Goal: Task Accomplishment & Management: Manage account settings

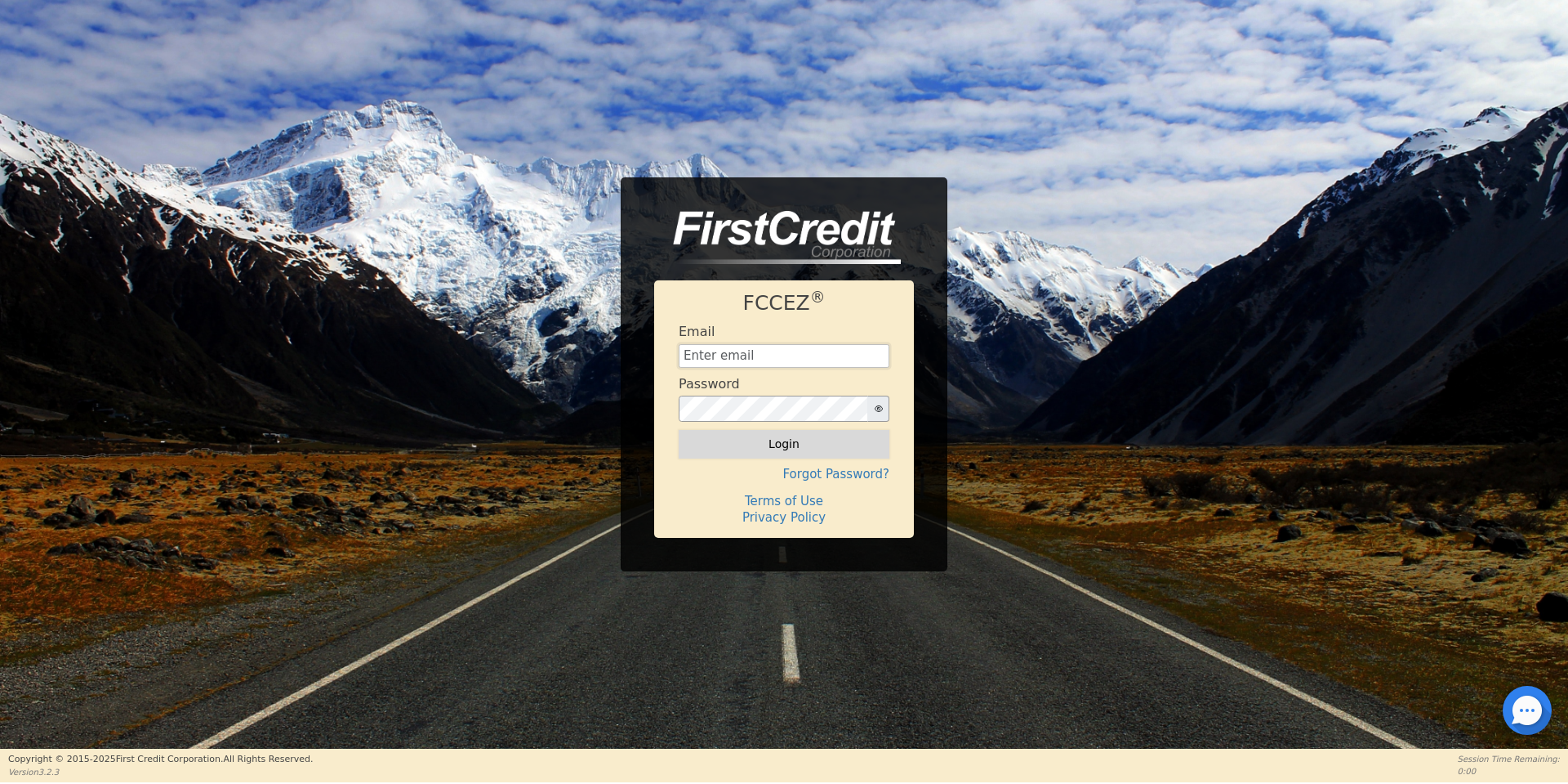
type input "aquaremachtlc@gmail.com"
click at [800, 451] on button "Login" at bounding box center [784, 444] width 211 height 28
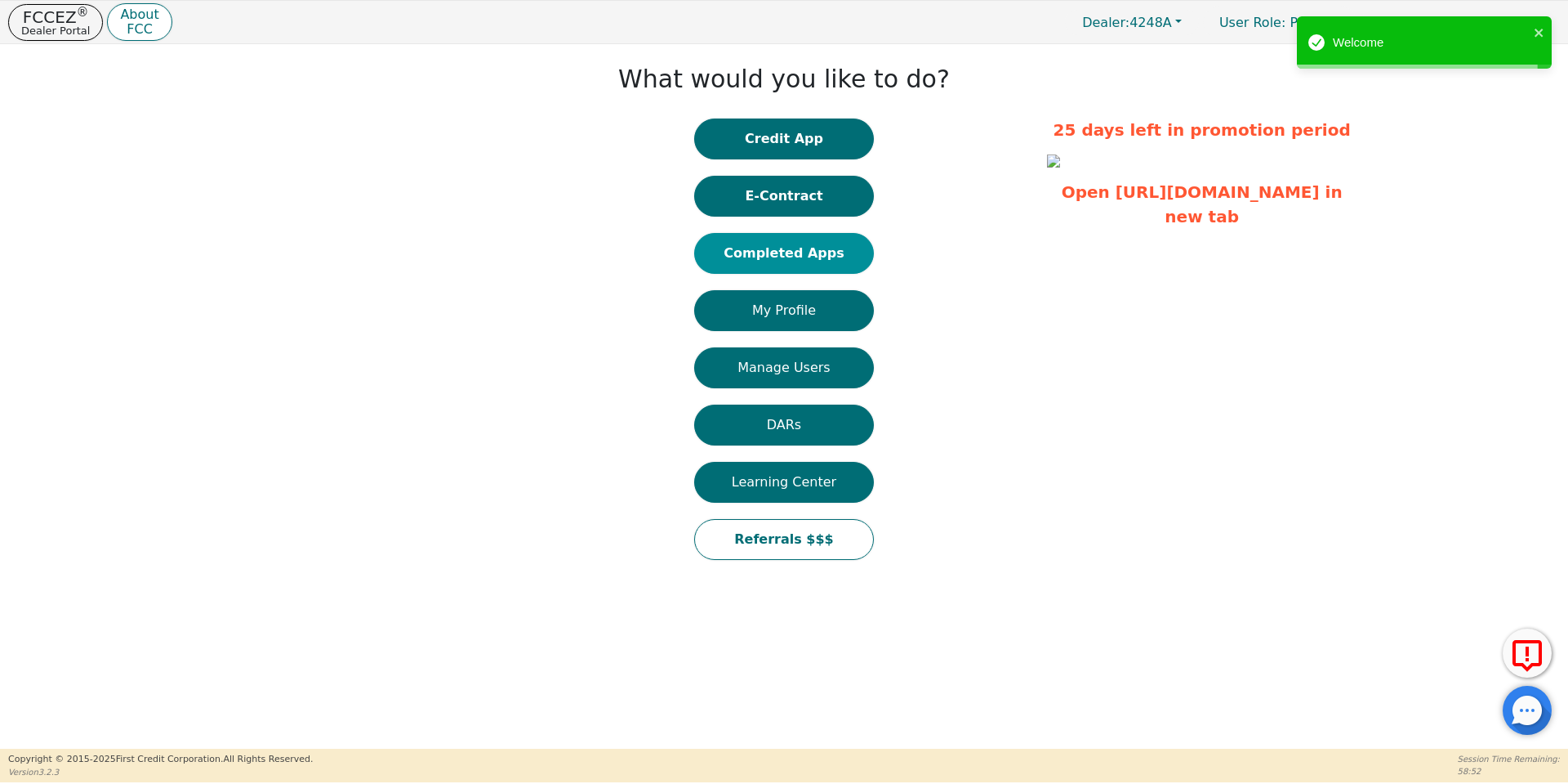
click at [795, 248] on button "Completed Apps" at bounding box center [784, 253] width 180 height 41
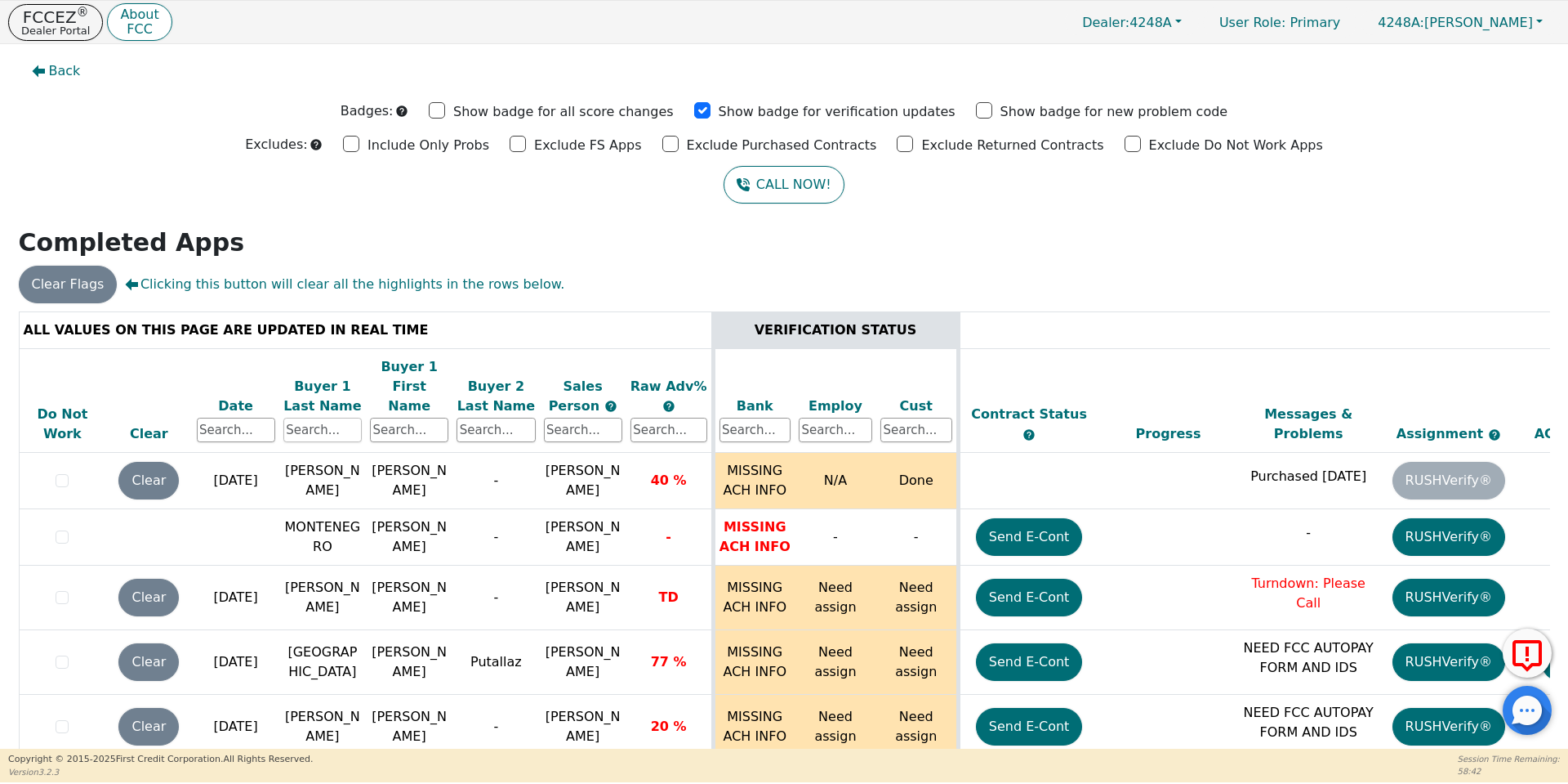
click at [331, 417] on input "text" at bounding box center [322, 429] width 79 height 24
click at [332, 417] on input "text" at bounding box center [322, 429] width 79 height 24
click at [329, 417] on input "text" at bounding box center [322, 429] width 79 height 24
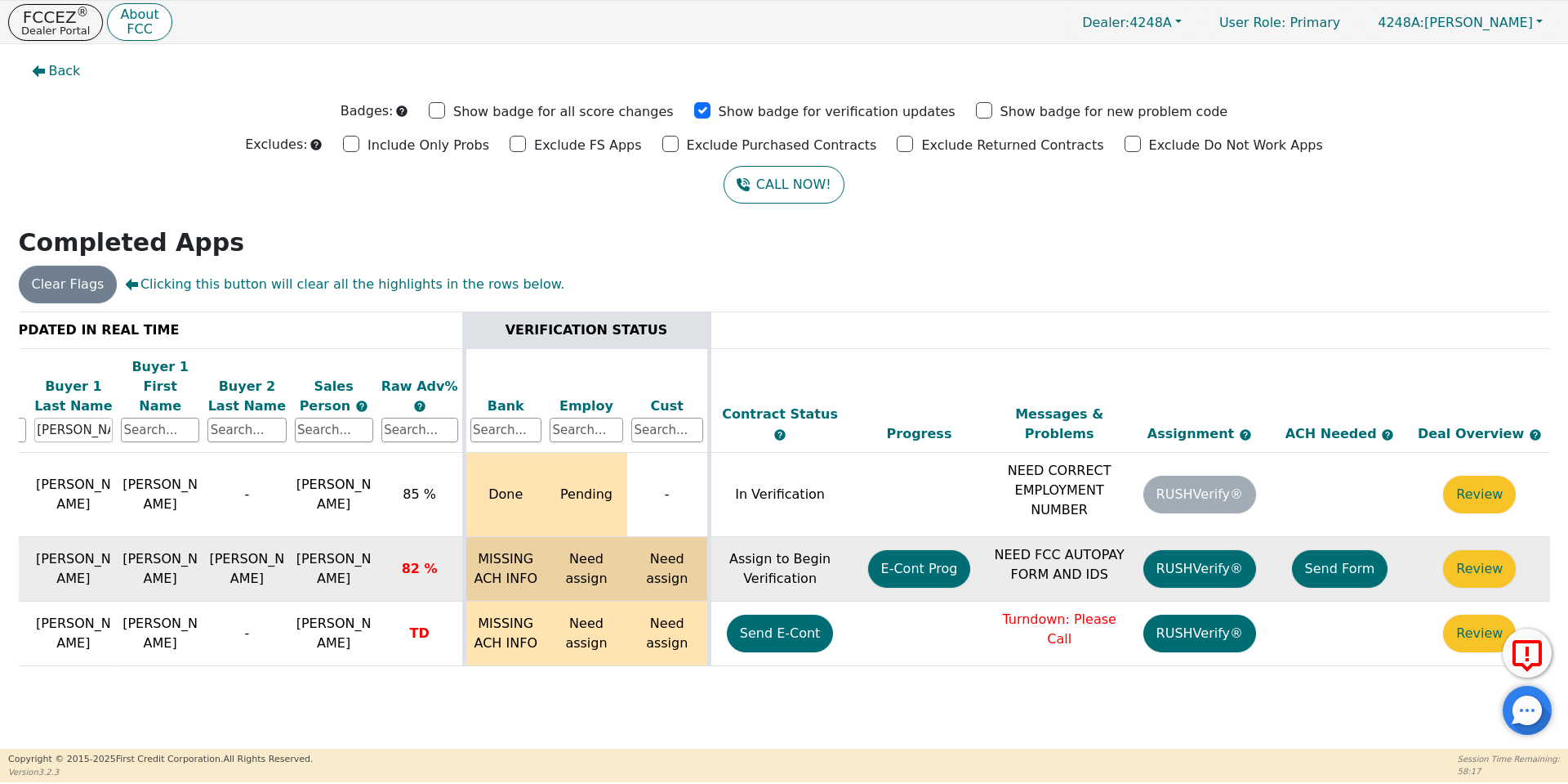
scroll to position [0, 250]
type input "sanchez"
click at [1313, 559] on button "Send Form" at bounding box center [1339, 569] width 97 height 38
click at [75, 20] on p "FCCEZ ®" at bounding box center [55, 17] width 69 height 16
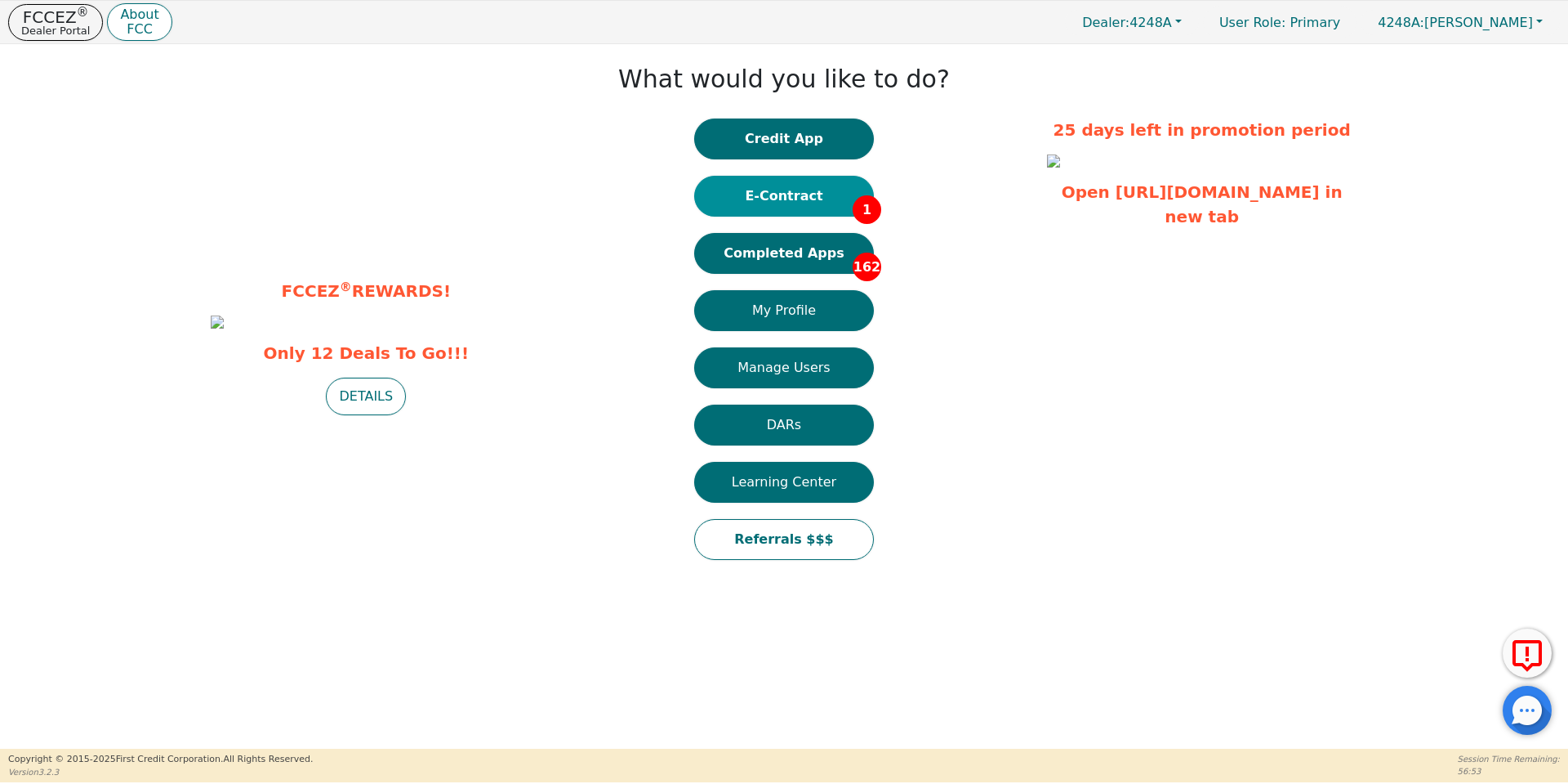
click at [796, 215] on button "E-Contract 1" at bounding box center [784, 196] width 180 height 41
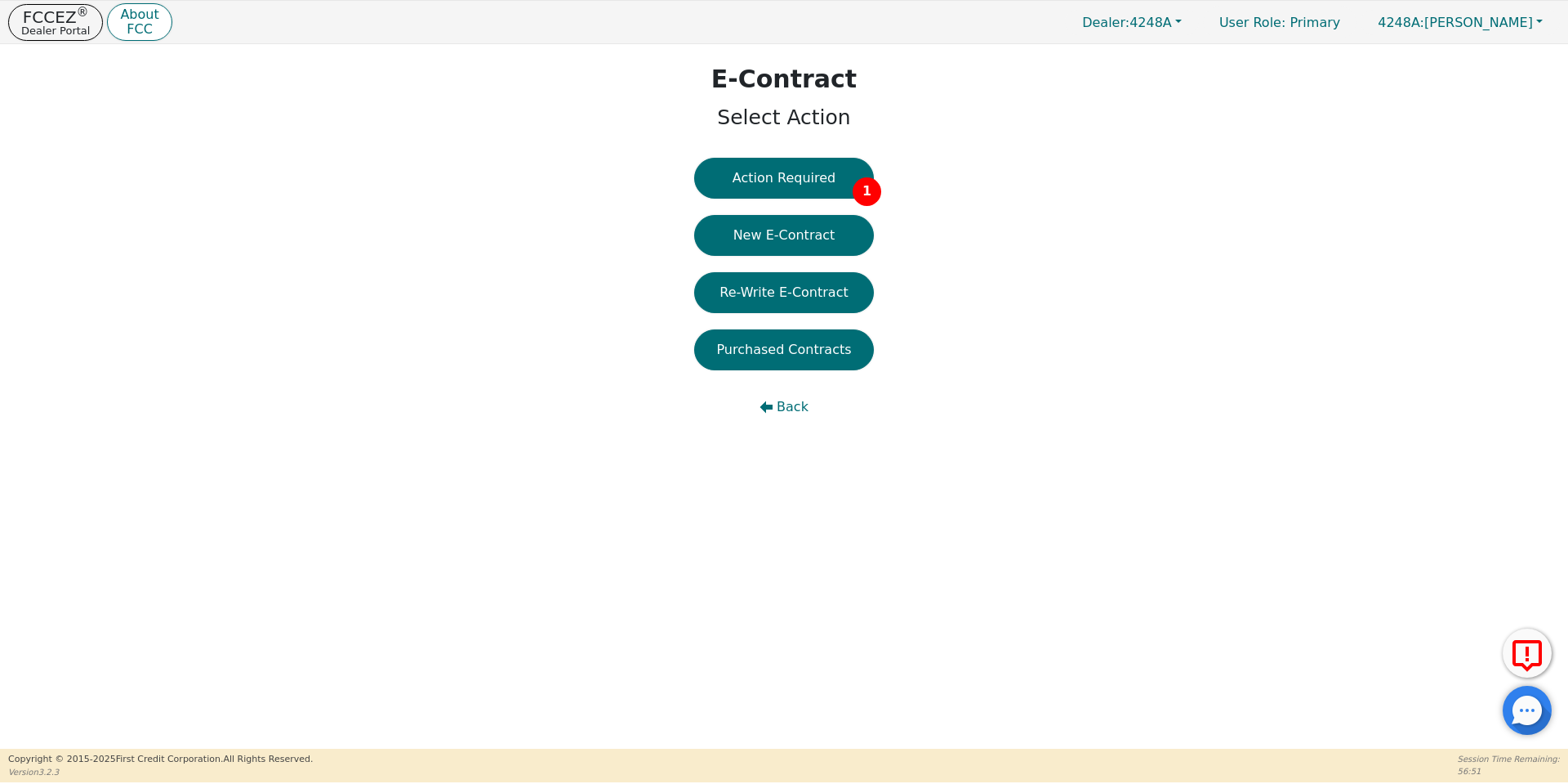
click at [791, 198] on div "Action Required 1 New E-Contract Re-Write E-Contract Purchased Contracts Back" at bounding box center [784, 301] width 180 height 286
click at [785, 187] on button "Action Required 1" at bounding box center [784, 177] width 180 height 41
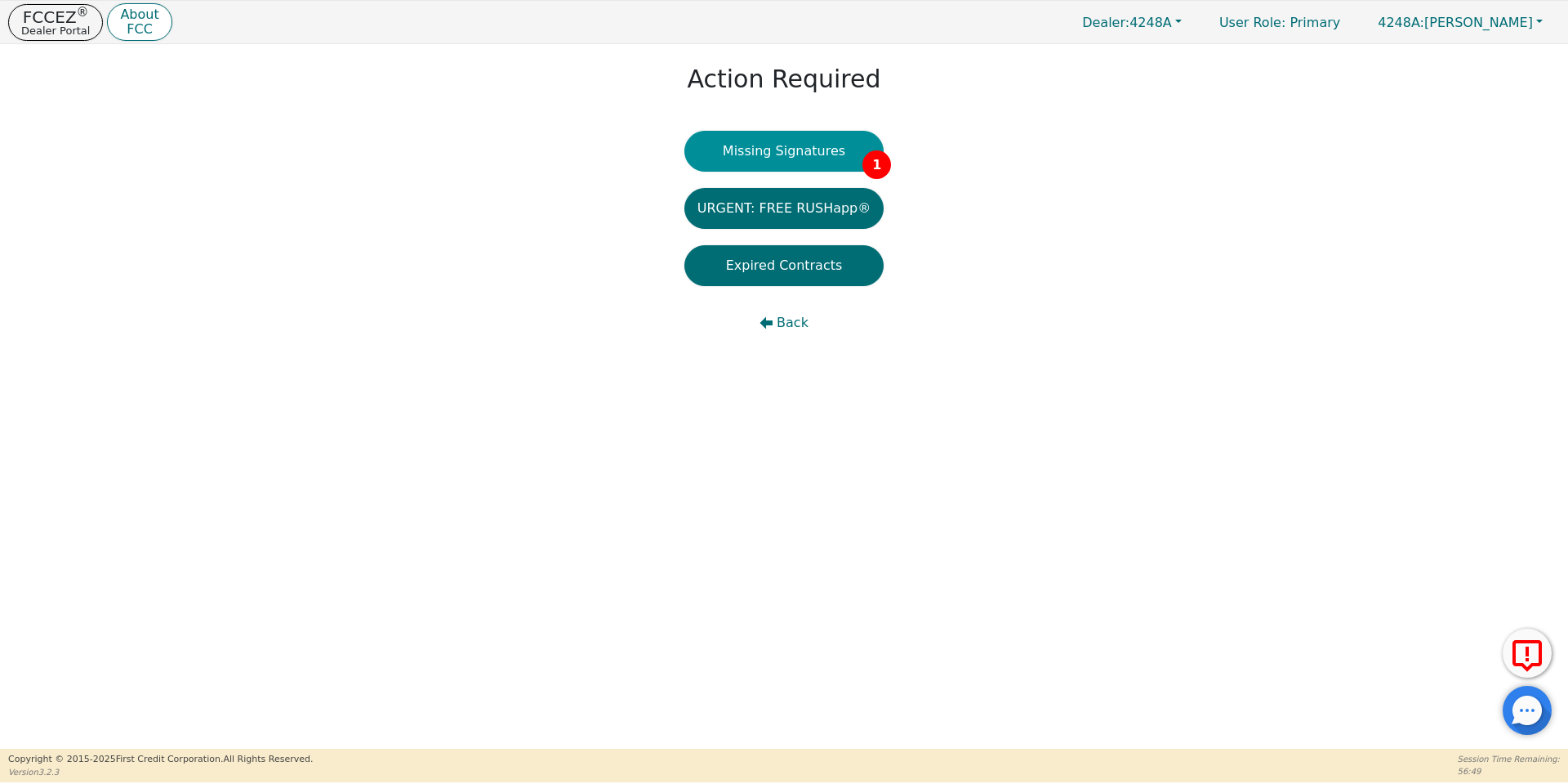
click at [773, 156] on button "Missing Signatures 1" at bounding box center [784, 150] width 200 height 41
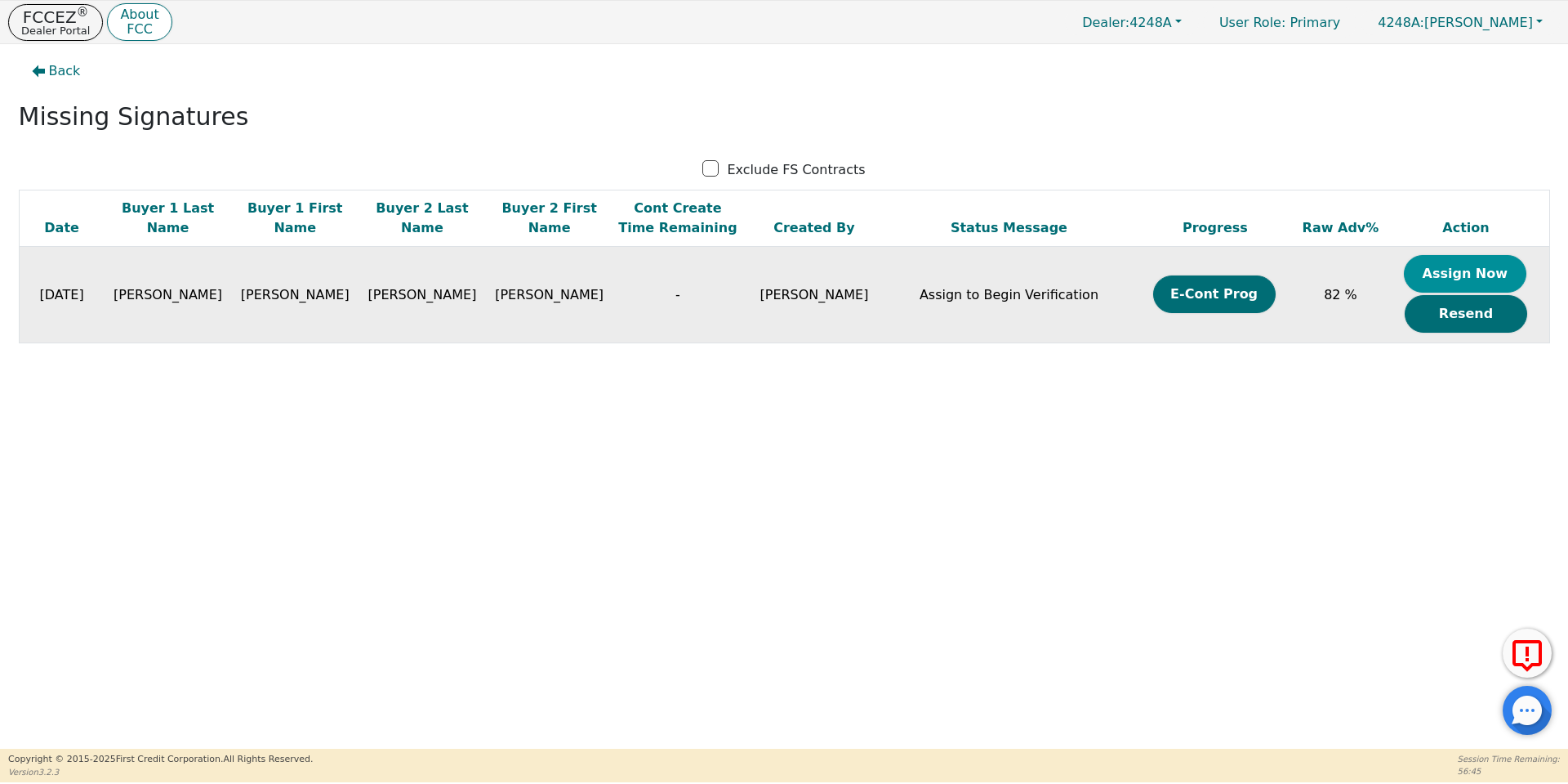
click at [1489, 271] on button "Assign Now" at bounding box center [1465, 274] width 122 height 38
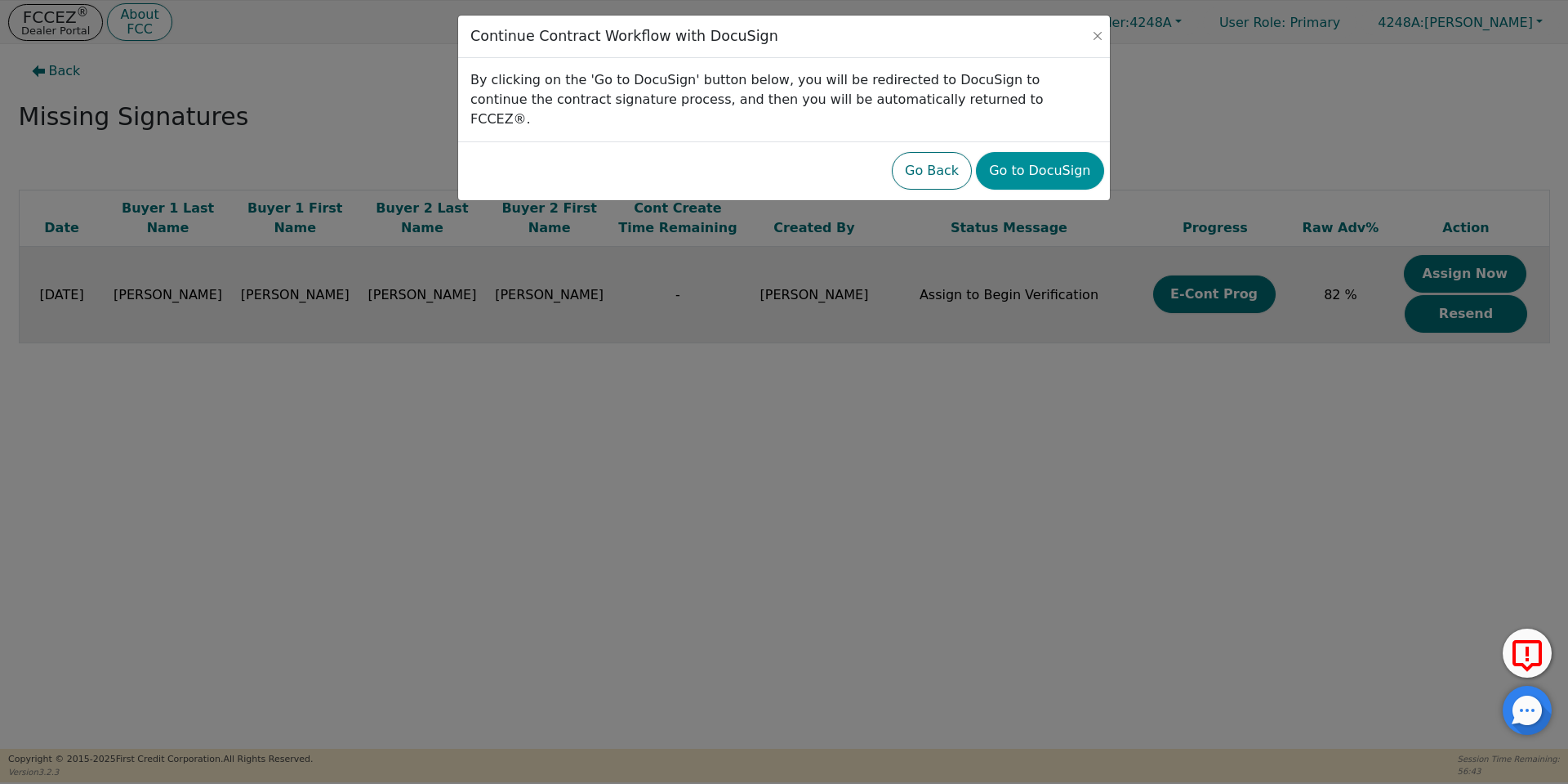
click at [1009, 158] on button "Go to DocuSign" at bounding box center [1040, 171] width 128 height 38
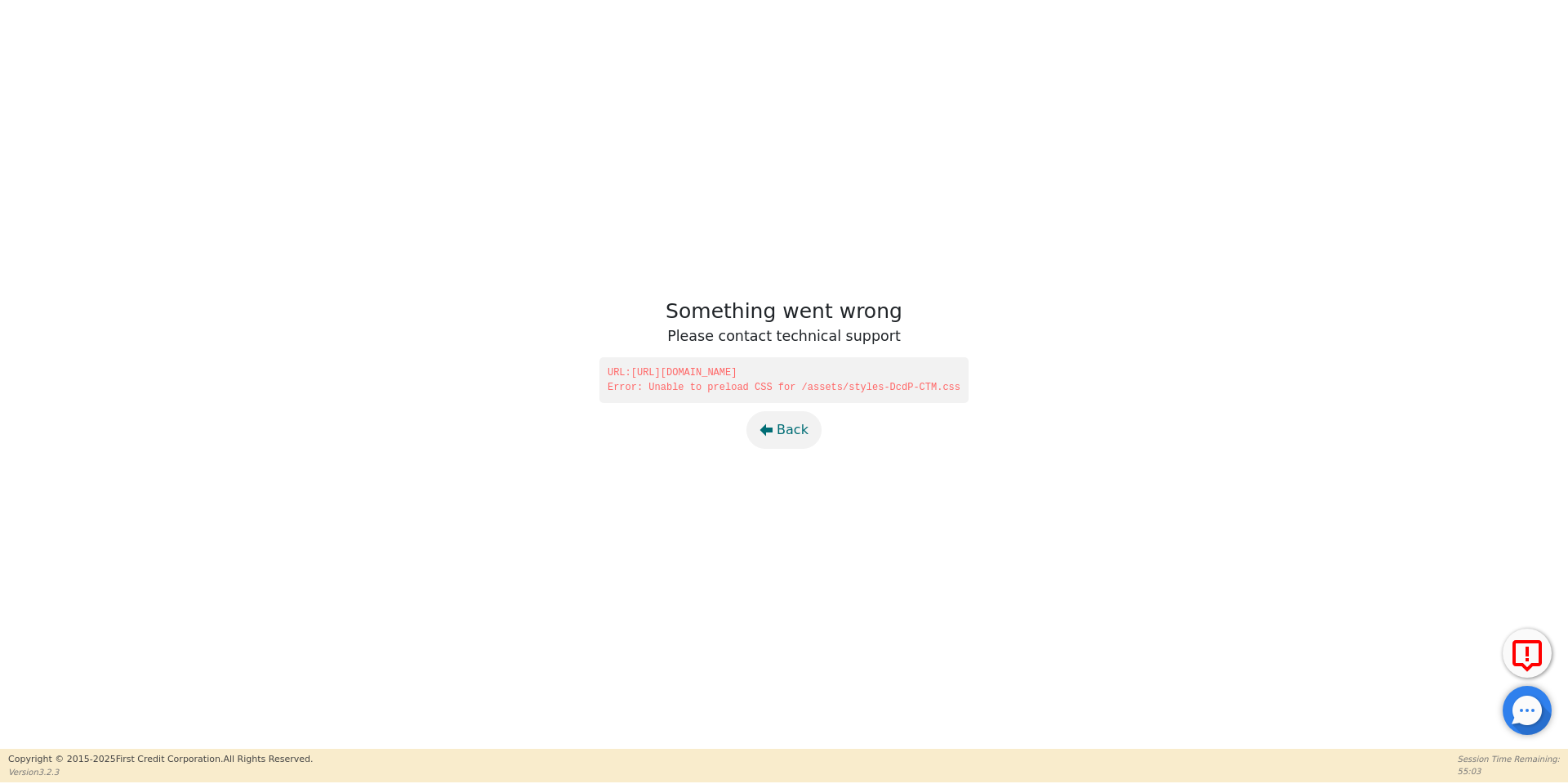
click at [788, 425] on span "Back" at bounding box center [793, 430] width 32 height 20
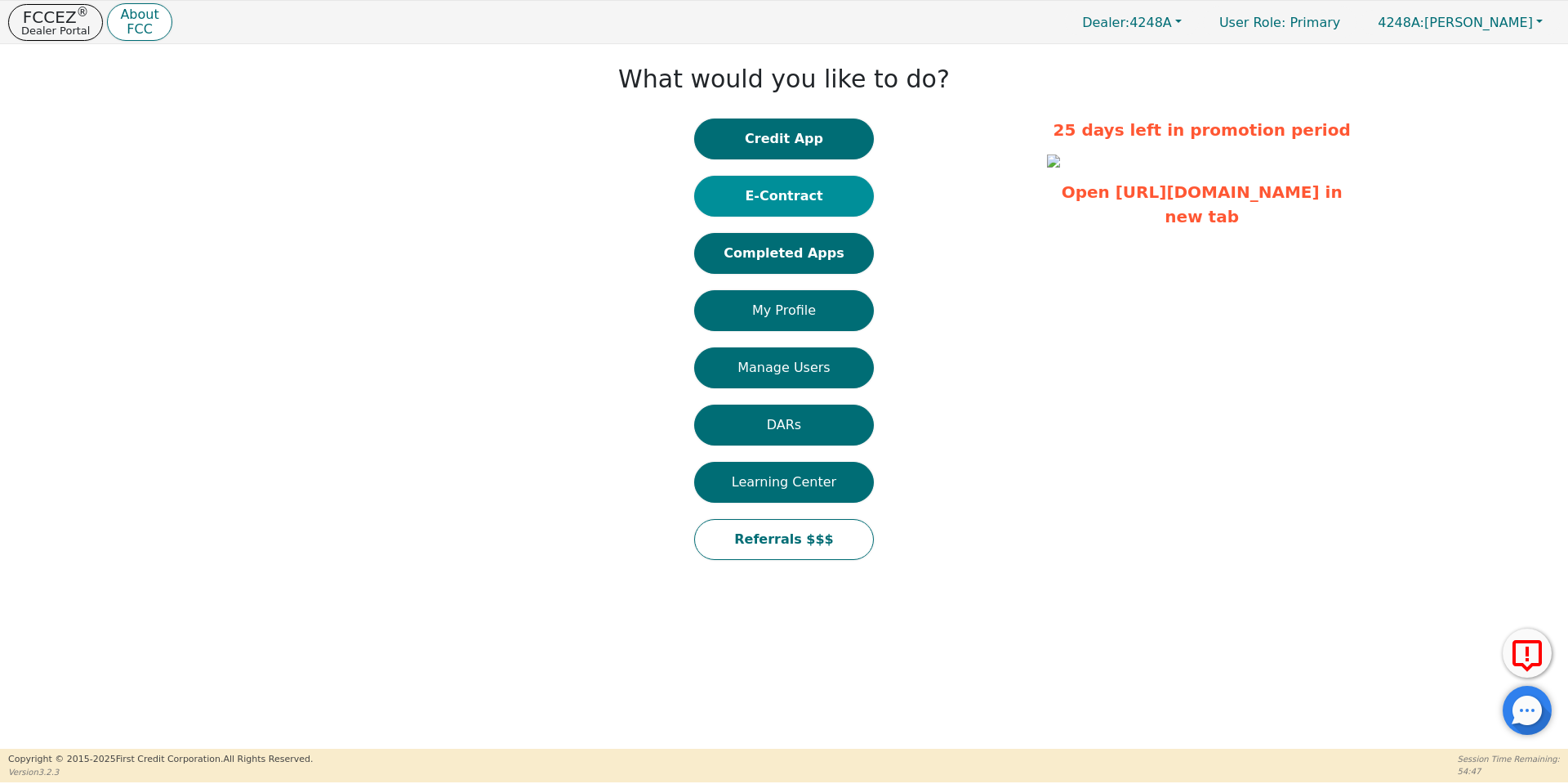
click at [732, 196] on button "E-Contract" at bounding box center [784, 196] width 180 height 41
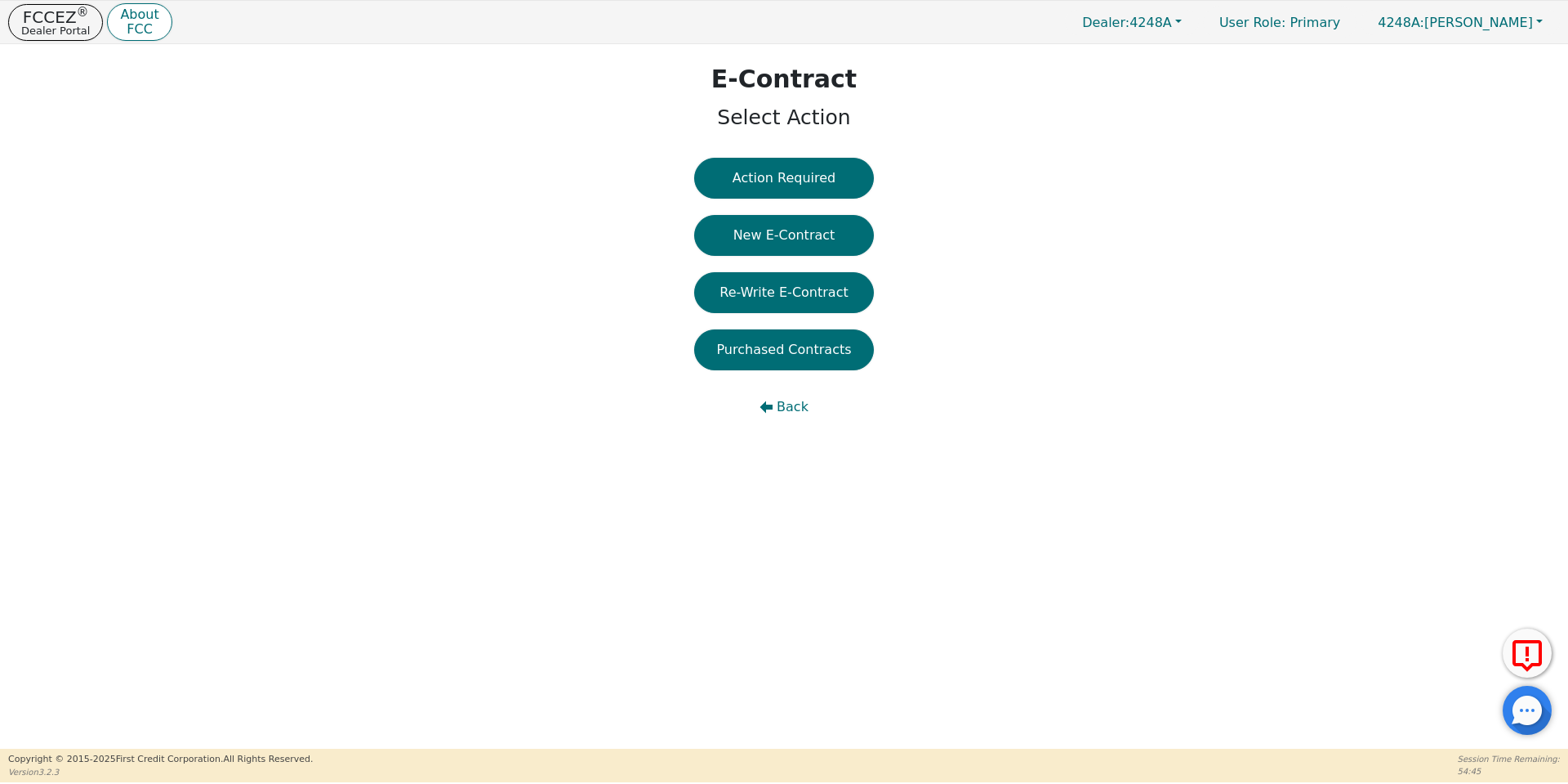
click at [732, 196] on button "Action Required" at bounding box center [784, 177] width 180 height 41
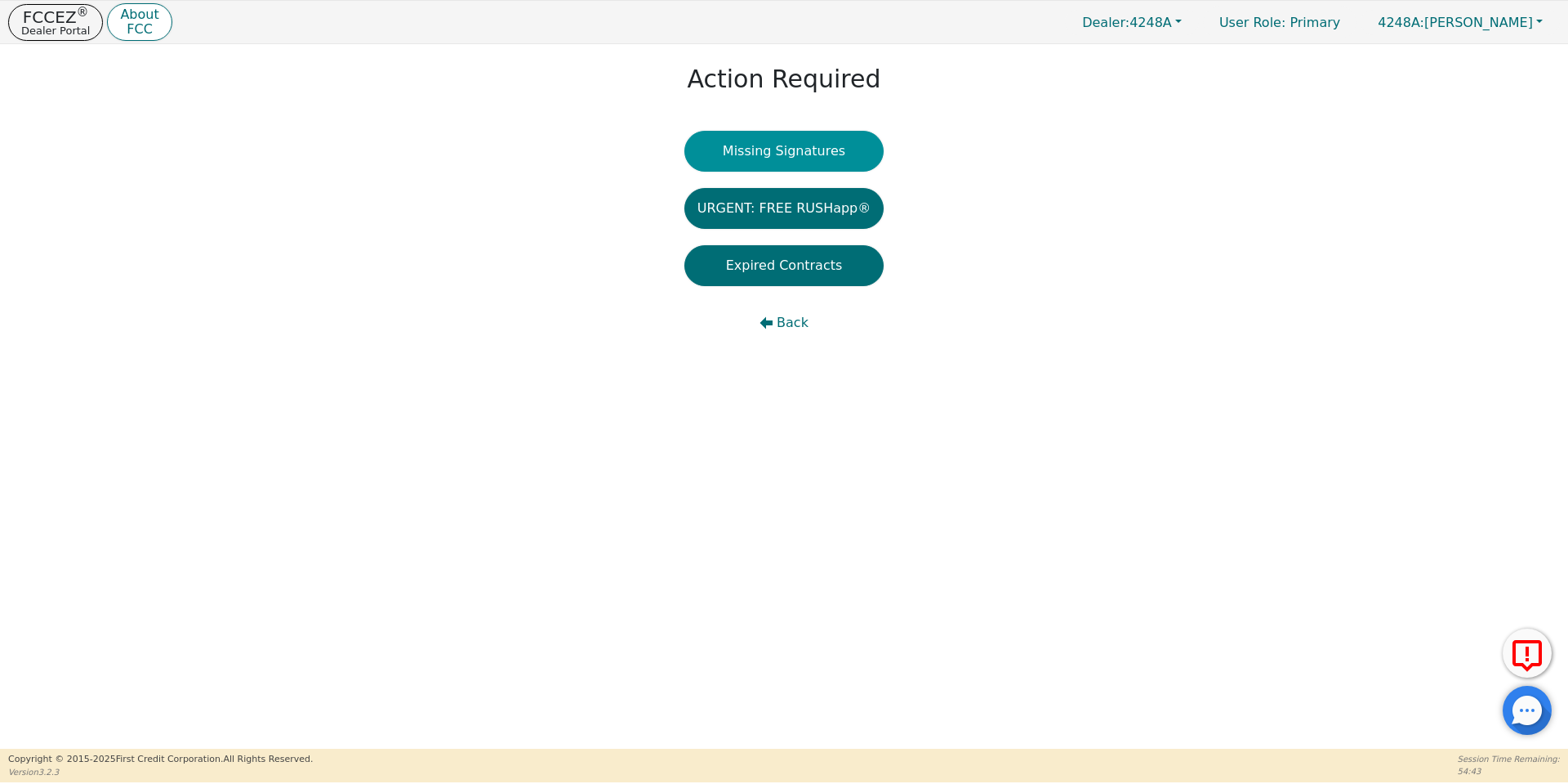
click at [765, 153] on button "Missing Signatures" at bounding box center [784, 150] width 200 height 41
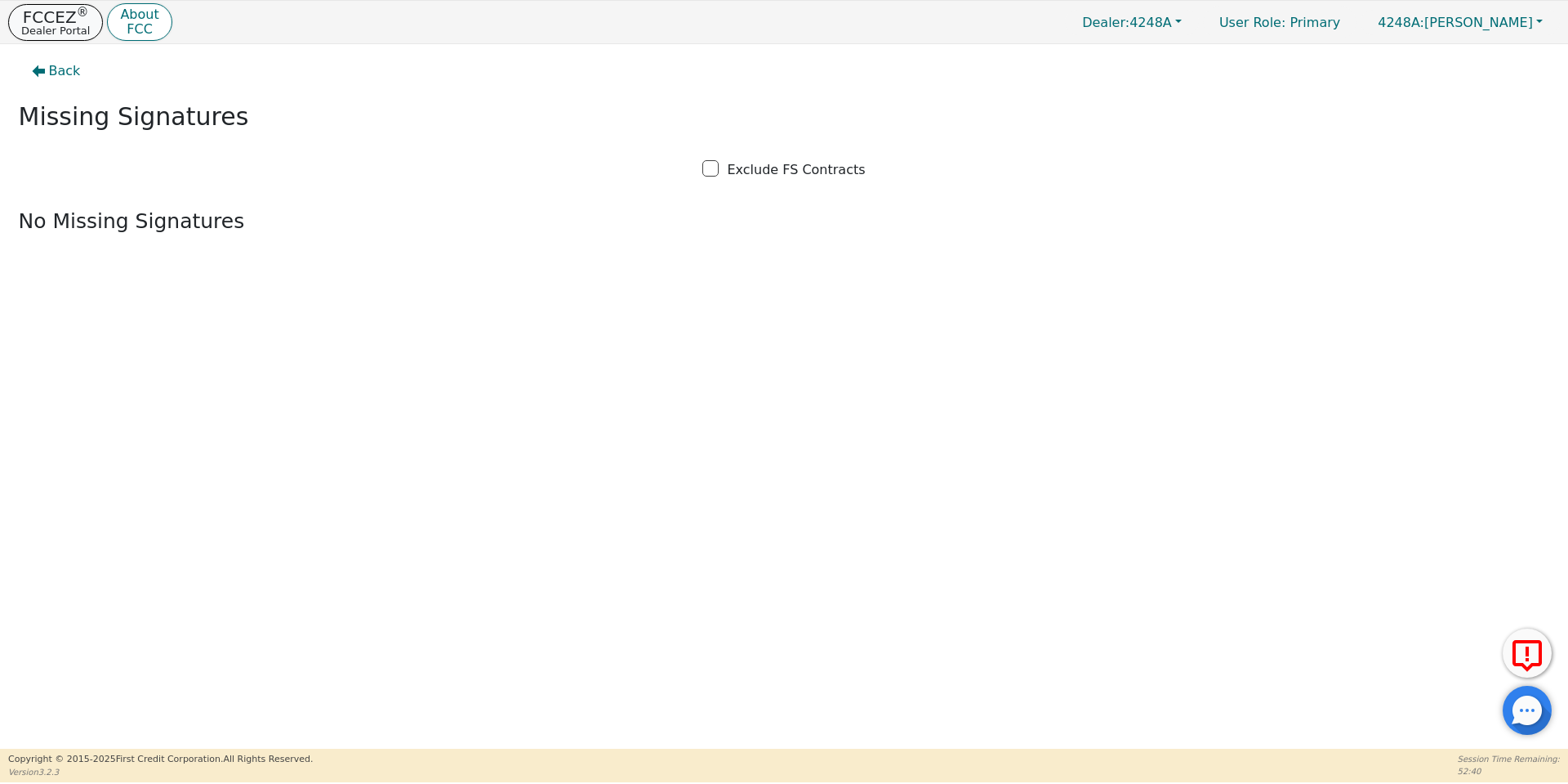
click at [46, 32] on p "Dealer Portal" at bounding box center [55, 31] width 69 height 11
